Goal: Information Seeking & Learning: Learn about a topic

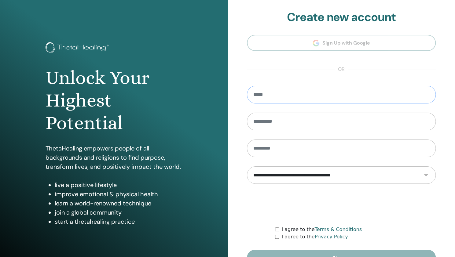
click at [293, 92] on input "email" at bounding box center [341, 95] width 189 height 18
type input "**********"
click at [301, 118] on input "text" at bounding box center [341, 122] width 189 height 18
type input "**********"
type input "******"
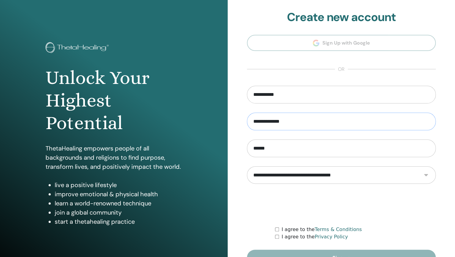
scroll to position [36, 0]
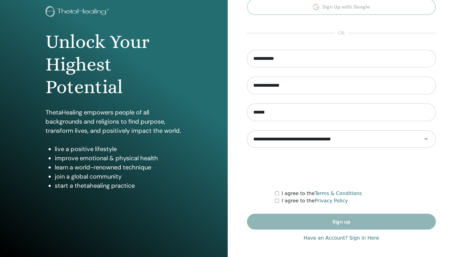
click at [425, 138] on select "**********" at bounding box center [341, 138] width 189 height 17
select select "***"
click at [247, 130] on select "**********" at bounding box center [341, 138] width 189 height 17
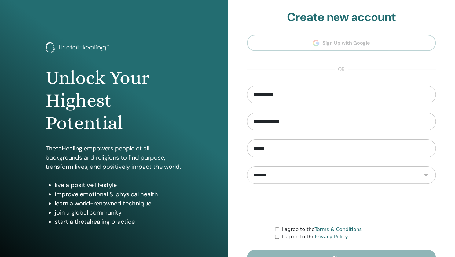
scroll to position [36, 0]
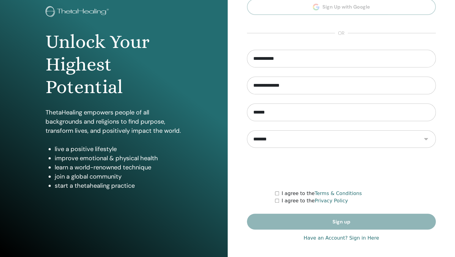
click at [276, 190] on div "I agree to the Terms & Conditions" at bounding box center [355, 193] width 161 height 7
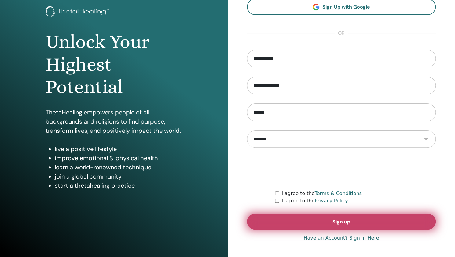
click at [307, 223] on button "Sign up" at bounding box center [341, 222] width 189 height 16
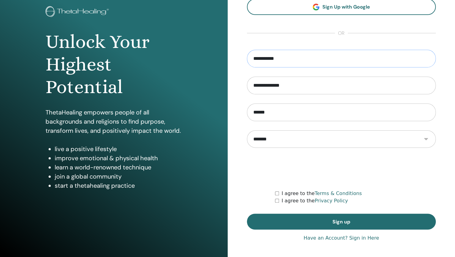
click at [300, 59] on input "**********" at bounding box center [341, 59] width 189 height 18
type input "**********"
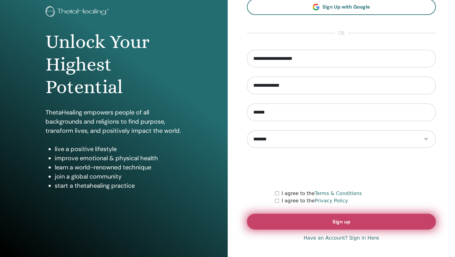
click at [320, 220] on button "Sign up" at bounding box center [341, 222] width 189 height 16
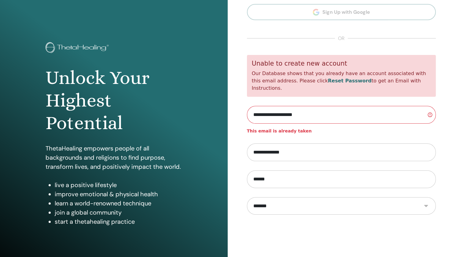
click at [328, 83] on link "Reset Password" at bounding box center [350, 81] width 44 height 6
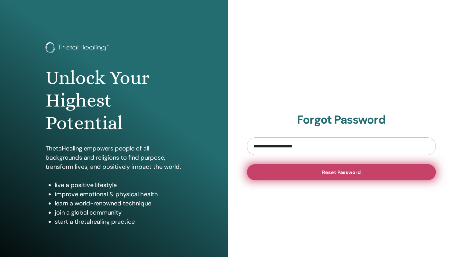
click at [324, 171] on span "Reset Password" at bounding box center [341, 172] width 38 height 6
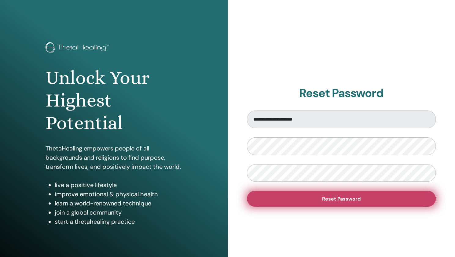
click at [313, 197] on button "Reset Password" at bounding box center [341, 199] width 189 height 16
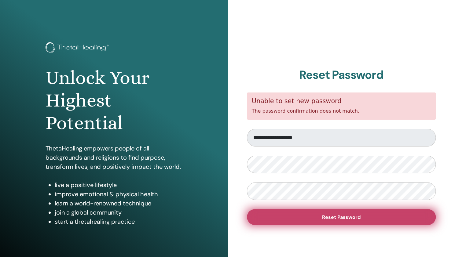
click at [310, 218] on button "Reset Password" at bounding box center [341, 217] width 189 height 16
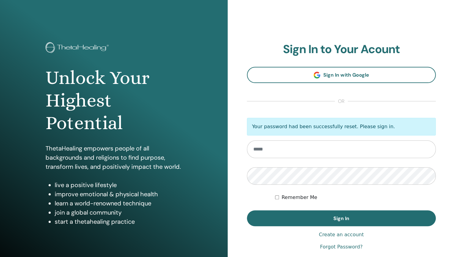
type input "**********"
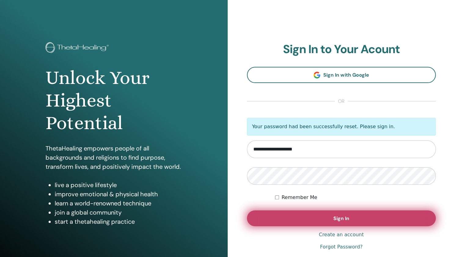
click at [315, 219] on button "Sign In" at bounding box center [341, 218] width 189 height 16
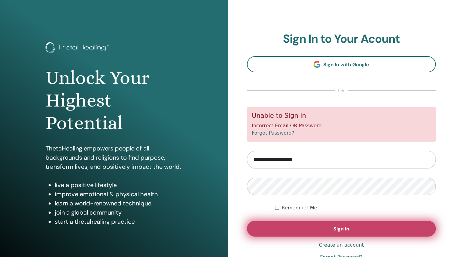
click at [318, 228] on button "Sign In" at bounding box center [341, 229] width 189 height 16
click at [326, 227] on button "Sign In" at bounding box center [341, 229] width 189 height 16
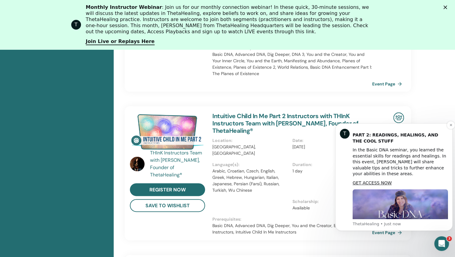
scroll to position [384, 0]
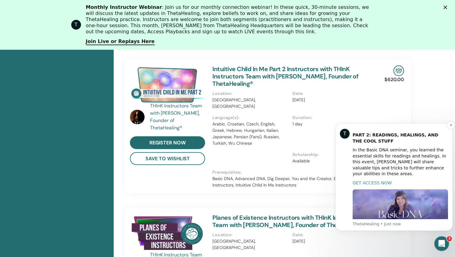
click at [372, 181] on link "GET ACCESS NOW" at bounding box center [372, 183] width 39 height 5
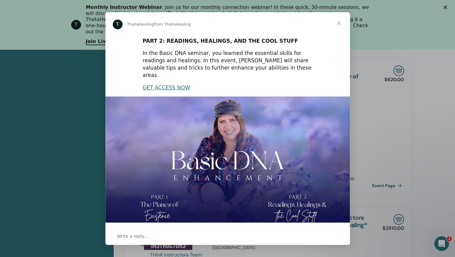
scroll to position [0, 0]
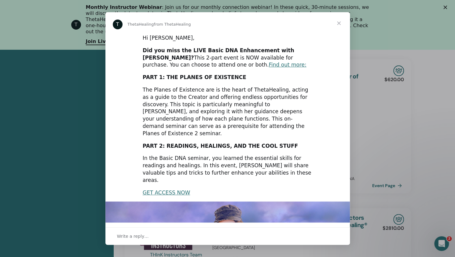
click at [338, 20] on span "Close" at bounding box center [339, 23] width 22 height 22
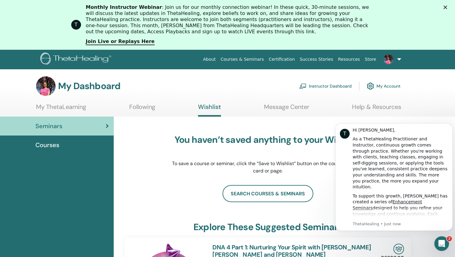
click at [43, 146] on span "Courses" at bounding box center [47, 145] width 24 height 9
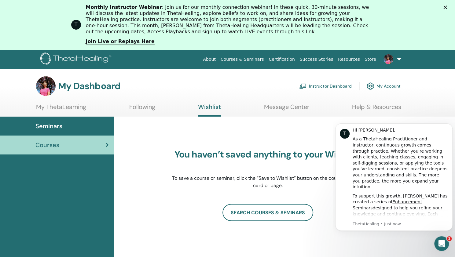
click at [334, 85] on link "Instructor Dashboard" at bounding box center [325, 85] width 53 height 13
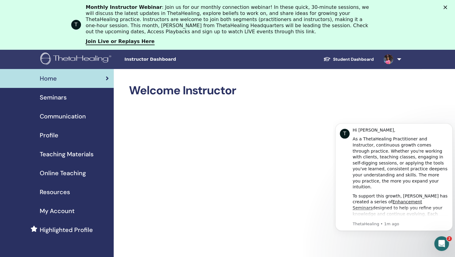
click at [389, 58] on img at bounding box center [388, 59] width 10 height 10
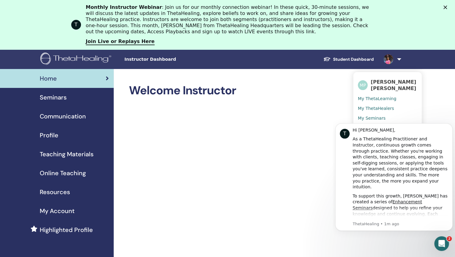
click at [447, 9] on icon "Close" at bounding box center [445, 7] width 4 height 4
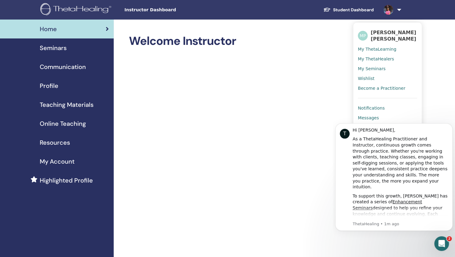
click at [57, 125] on span "Online Teaching" at bounding box center [63, 123] width 46 height 9
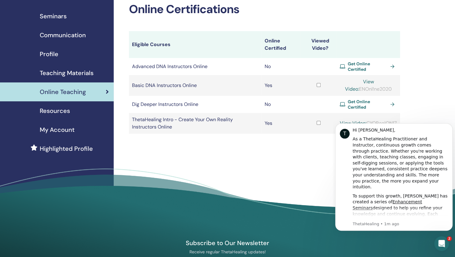
scroll to position [34, 0]
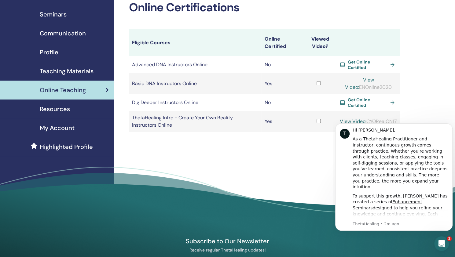
click at [56, 131] on span "My Account" at bounding box center [57, 127] width 35 height 9
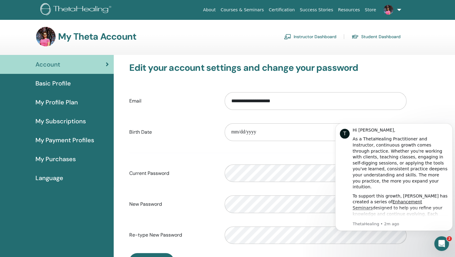
click at [61, 121] on span "My Subscriptions" at bounding box center [60, 121] width 50 height 9
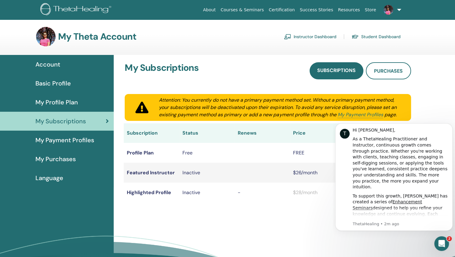
click at [59, 101] on span "My Profile Plan" at bounding box center [56, 102] width 42 height 9
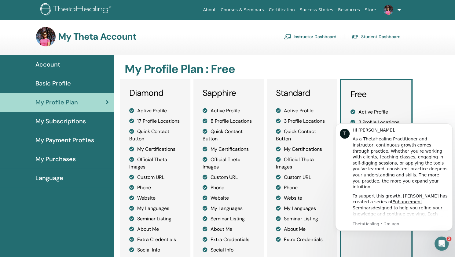
click at [58, 82] on span "Basic Profile" at bounding box center [52, 83] width 35 height 9
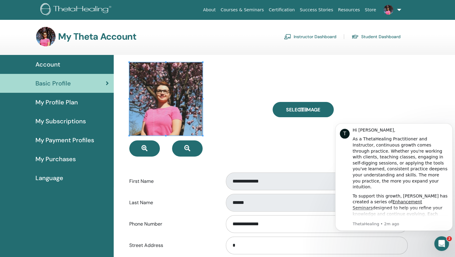
click at [262, 11] on link "Courses & Seminars" at bounding box center [242, 9] width 48 height 11
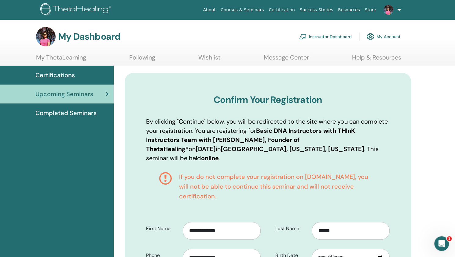
click at [98, 93] on div "Upcoming Seminars" at bounding box center [57, 94] width 104 height 9
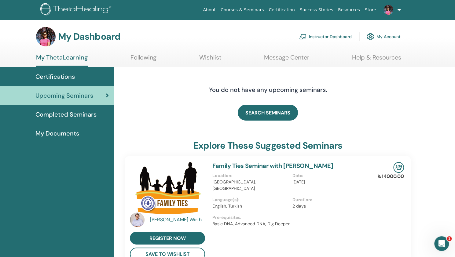
click at [69, 117] on span "Completed Seminars" at bounding box center [65, 114] width 61 height 9
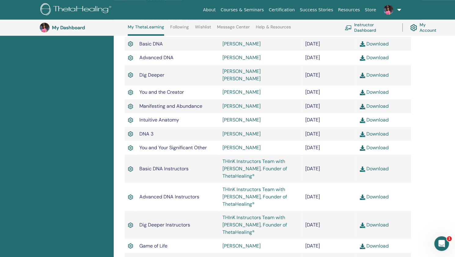
scroll to position [243, 0]
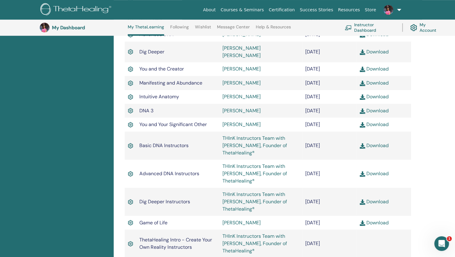
click at [379, 142] on link "Download" at bounding box center [374, 145] width 29 height 6
click at [375, 199] on link "Download" at bounding box center [374, 202] width 29 height 6
click at [377, 220] on link "Download" at bounding box center [374, 223] width 29 height 6
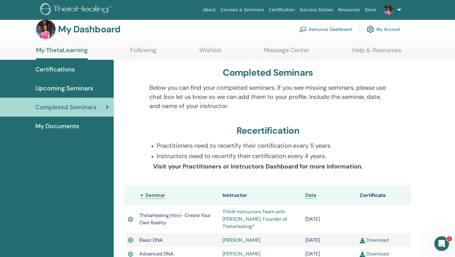
scroll to position [0, 0]
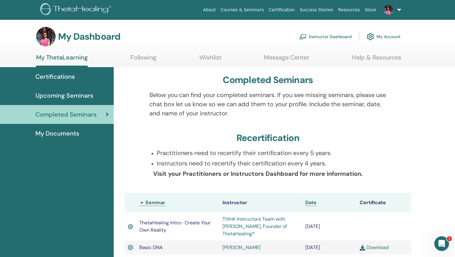
click at [290, 60] on link "Message Center" at bounding box center [286, 60] width 45 height 12
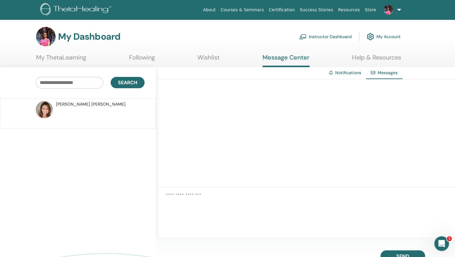
click at [45, 109] on img at bounding box center [44, 109] width 17 height 17
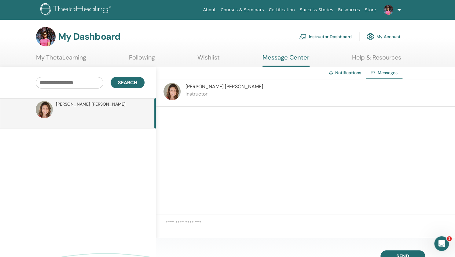
click at [178, 91] on img at bounding box center [171, 91] width 17 height 17
click at [41, 38] on img at bounding box center [46, 37] width 20 height 20
click at [385, 36] on link "My Account" at bounding box center [384, 36] width 34 height 13
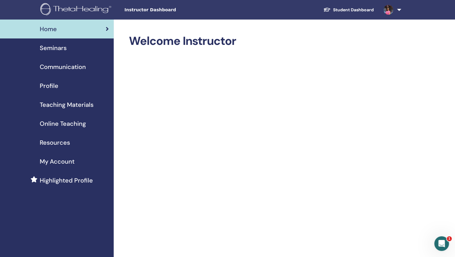
click at [57, 49] on span "Seminars" at bounding box center [53, 47] width 27 height 9
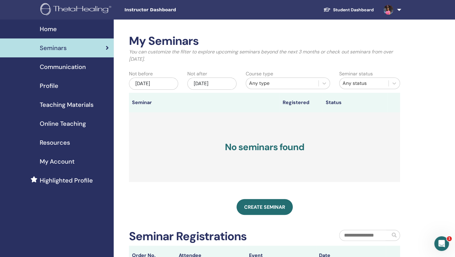
click at [57, 69] on span "Communication" at bounding box center [63, 66] width 46 height 9
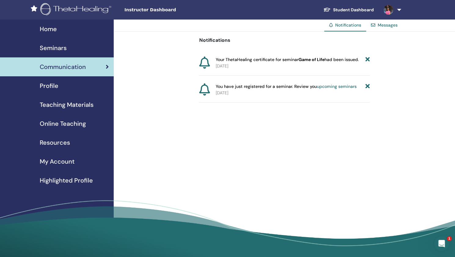
click at [340, 87] on link "upcoming seminars" at bounding box center [337, 86] width 40 height 5
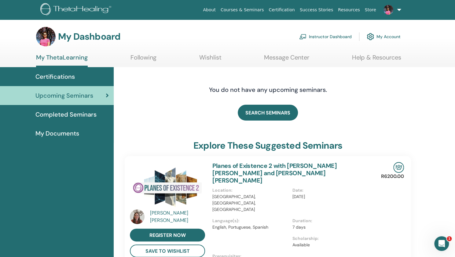
click at [78, 118] on span "Completed Seminars" at bounding box center [65, 114] width 61 height 9
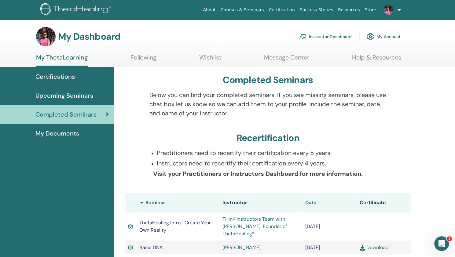
click at [255, 9] on link "Courses & Seminars" at bounding box center [242, 9] width 48 height 11
click at [291, 9] on link "Certification" at bounding box center [281, 9] width 31 height 11
